Goal: Navigation & Orientation: Find specific page/section

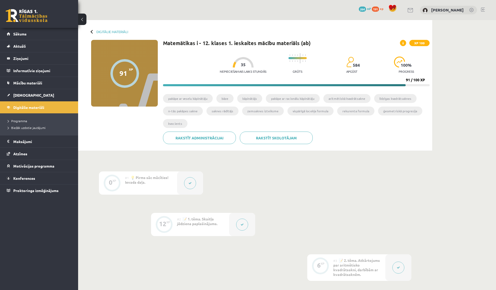
scroll to position [21, 0]
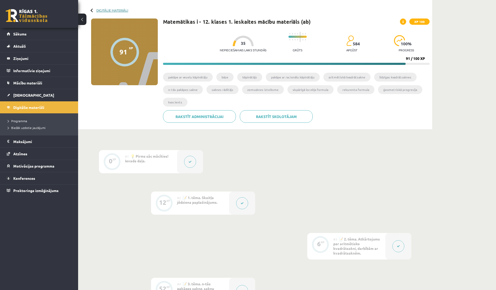
click at [100, 11] on link "Digitālie materiāli" at bounding box center [112, 10] width 32 height 4
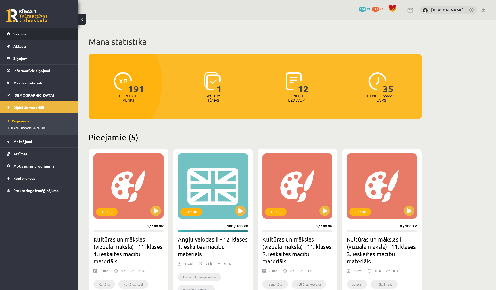
click at [24, 36] on link "Sākums" at bounding box center [39, 34] width 65 height 12
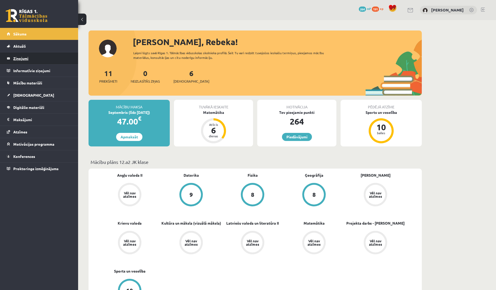
click at [37, 60] on legend "Ziņojumi 0" at bounding box center [42, 58] width 58 height 12
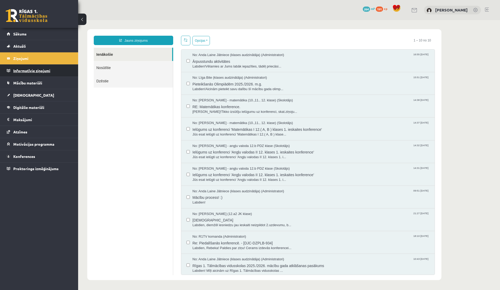
click at [38, 73] on legend "Informatīvie ziņojumi 0" at bounding box center [42, 71] width 58 height 12
